Goal: Transaction & Acquisition: Purchase product/service

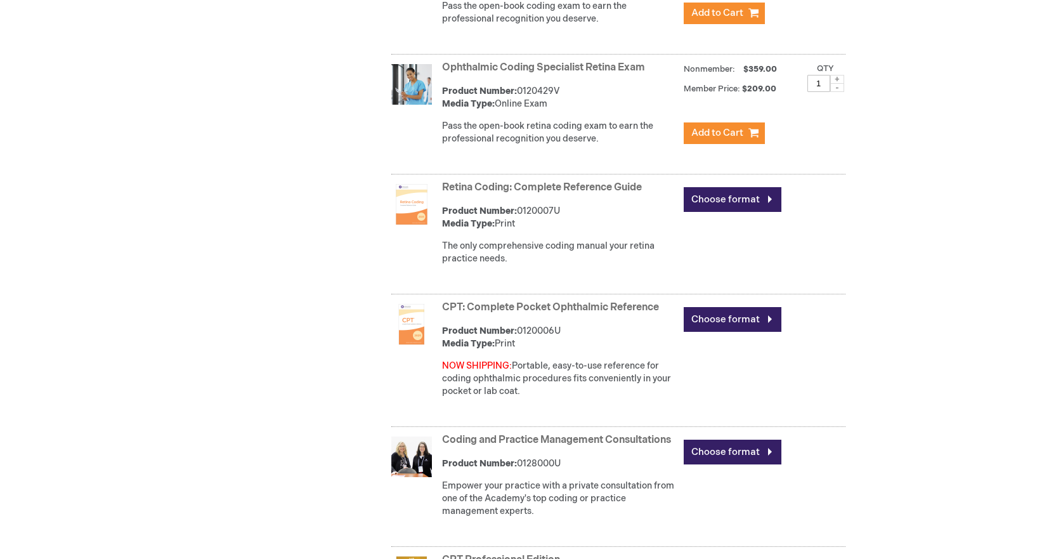
scroll to position [1015, 0]
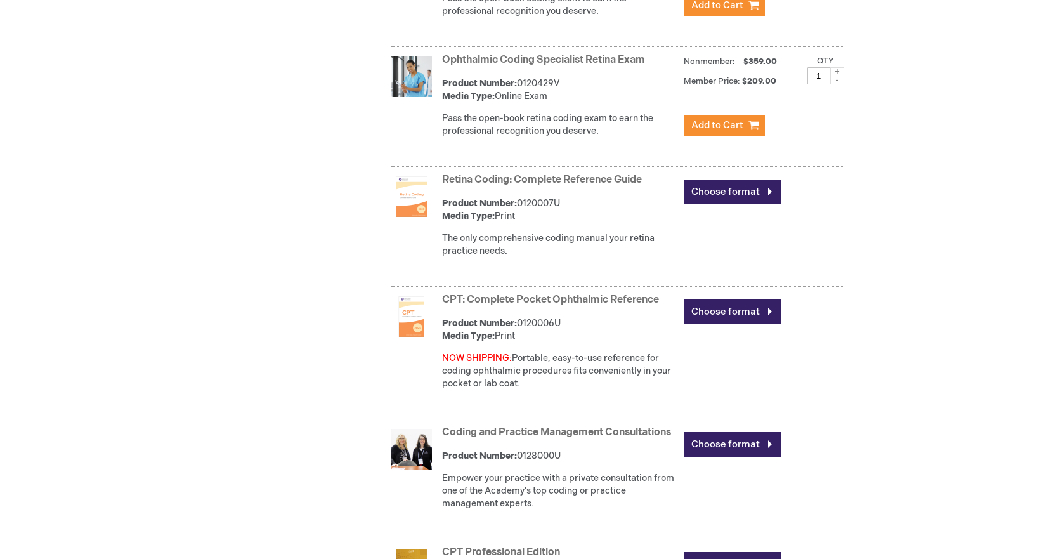
click at [522, 59] on link "Ophthalmic Coding Specialist Retina Exam" at bounding box center [543, 60] width 203 height 12
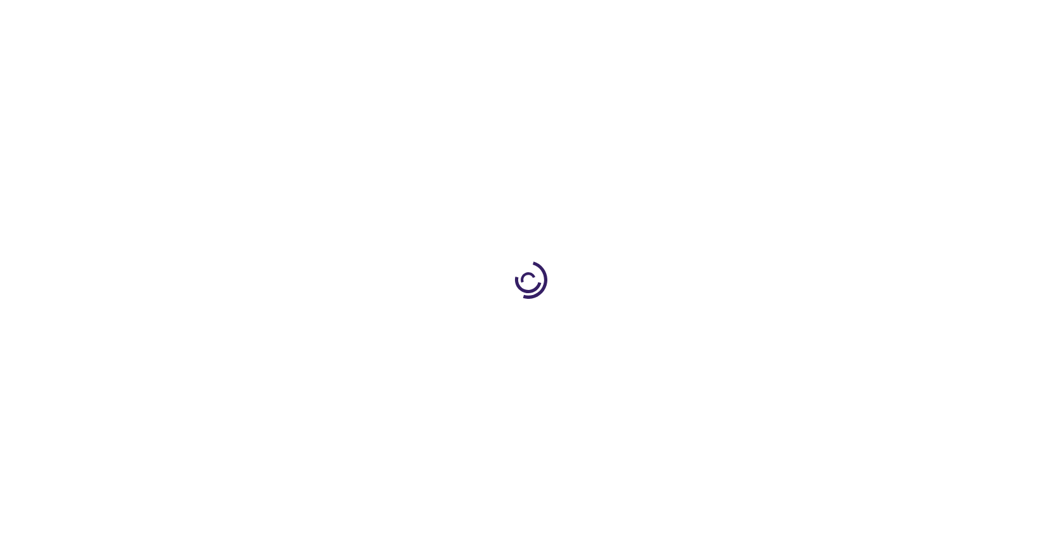
type input "1"
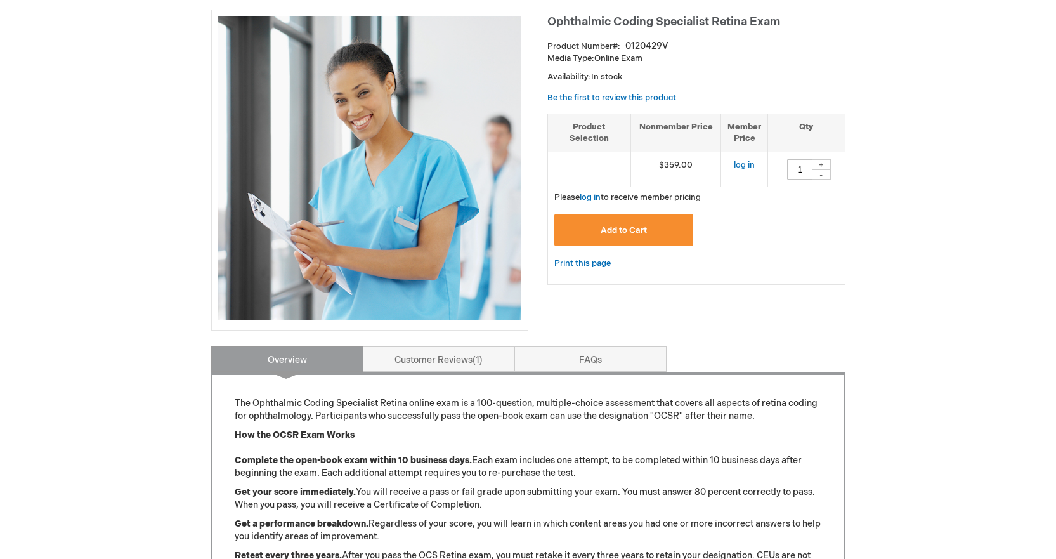
scroll to position [127, 0]
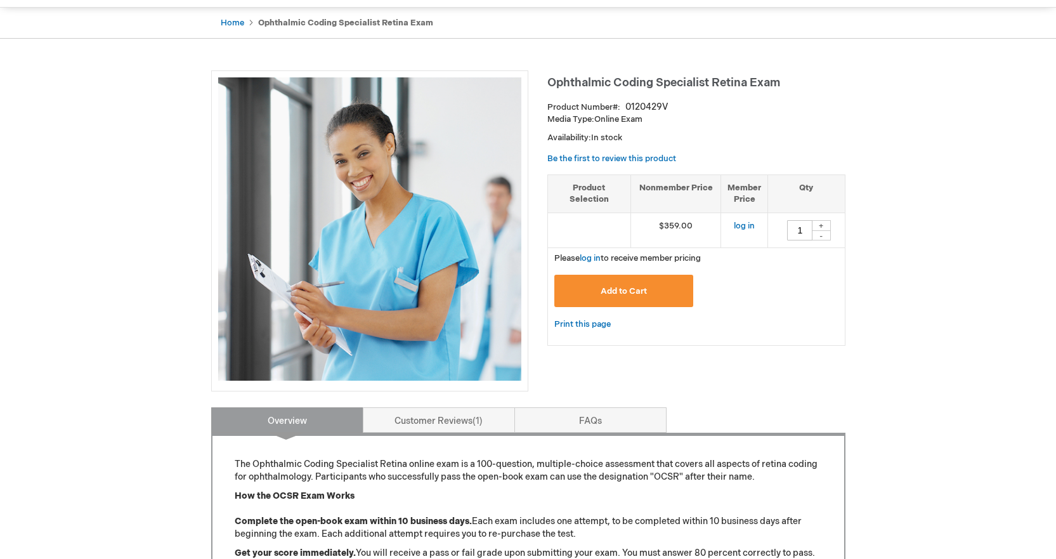
scroll to position [127, 0]
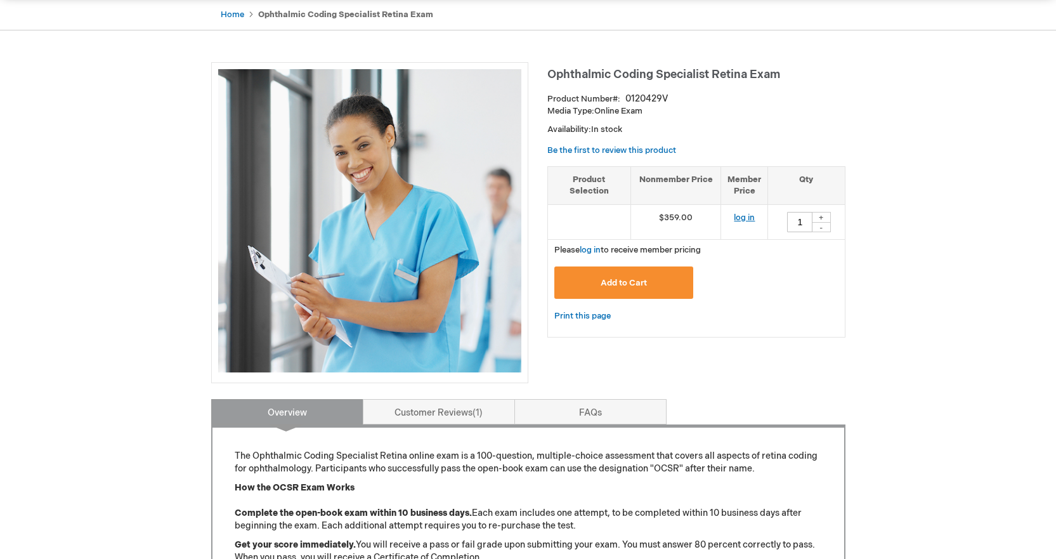
click at [742, 216] on link "log in" at bounding box center [744, 217] width 21 height 10
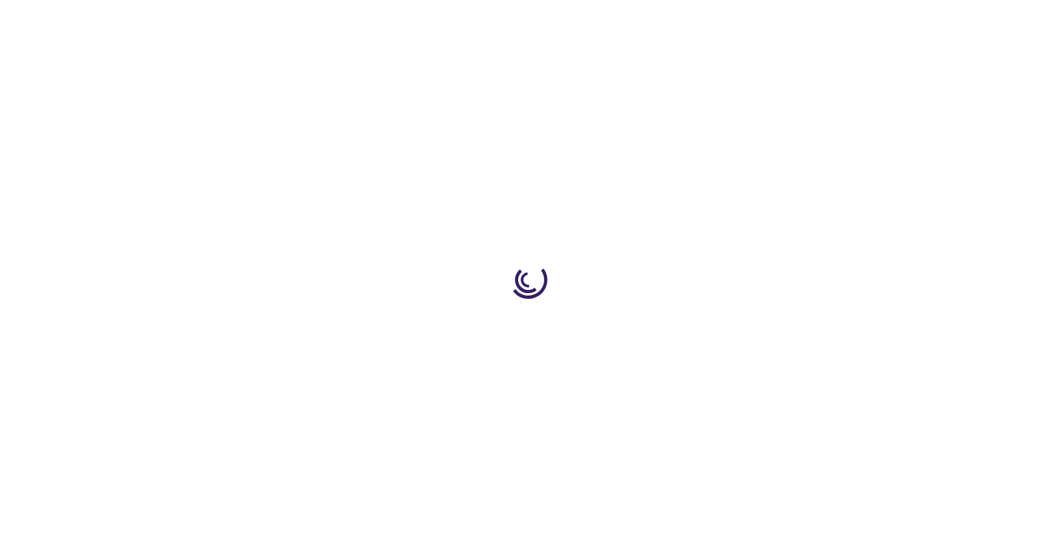
type input "1"
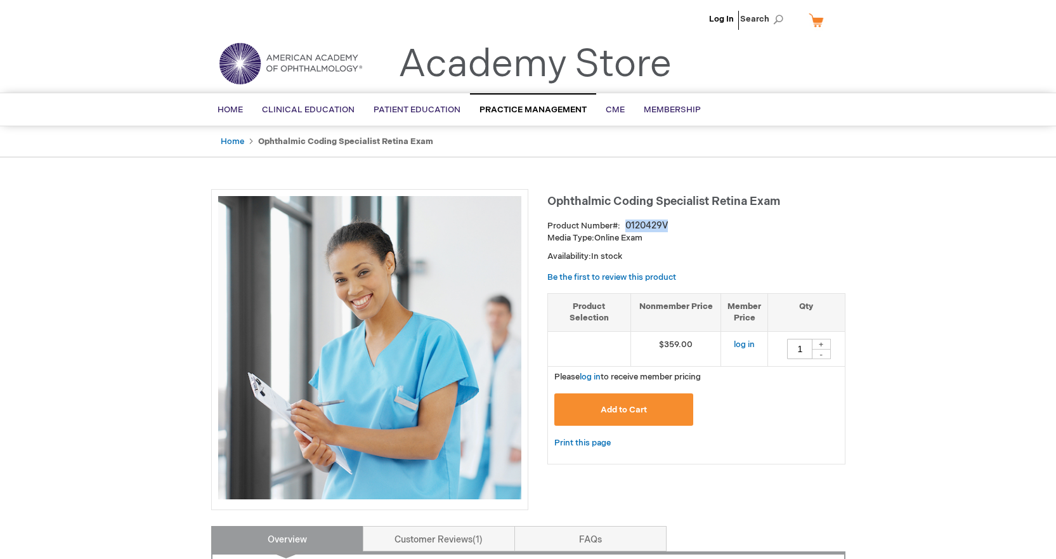
drag, startPoint x: 626, startPoint y: 224, endPoint x: 671, endPoint y: 224, distance: 45.0
click at [671, 224] on div "Product Number 0120429V" at bounding box center [696, 225] width 298 height 13
copy div "0120429V"
